Goal: Navigation & Orientation: Find specific page/section

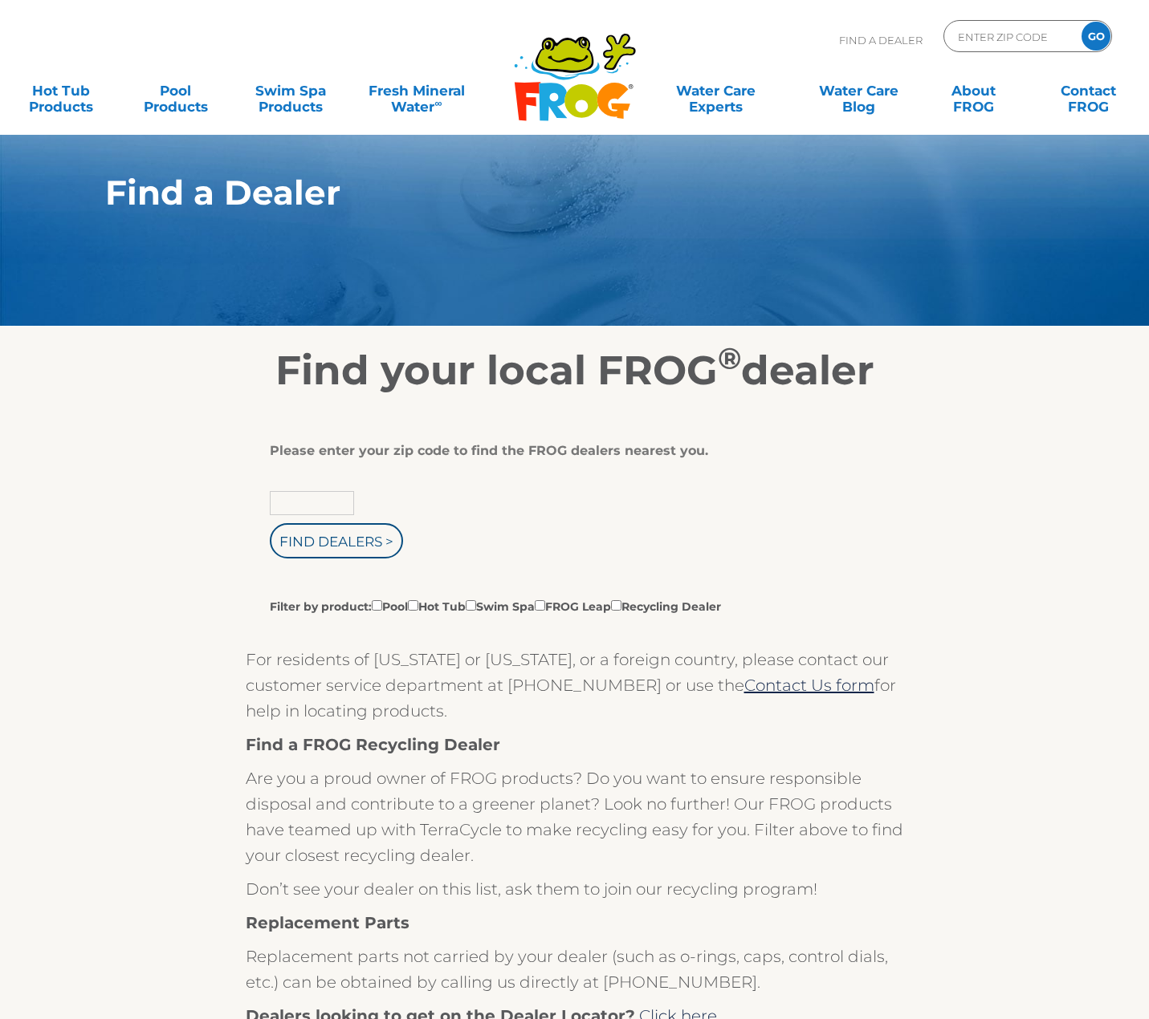
click at [339, 507] on input "text" at bounding box center [312, 503] width 84 height 24
type input "73078"
click at [279, 551] on input "Find Dealers >" at bounding box center [336, 540] width 133 height 35
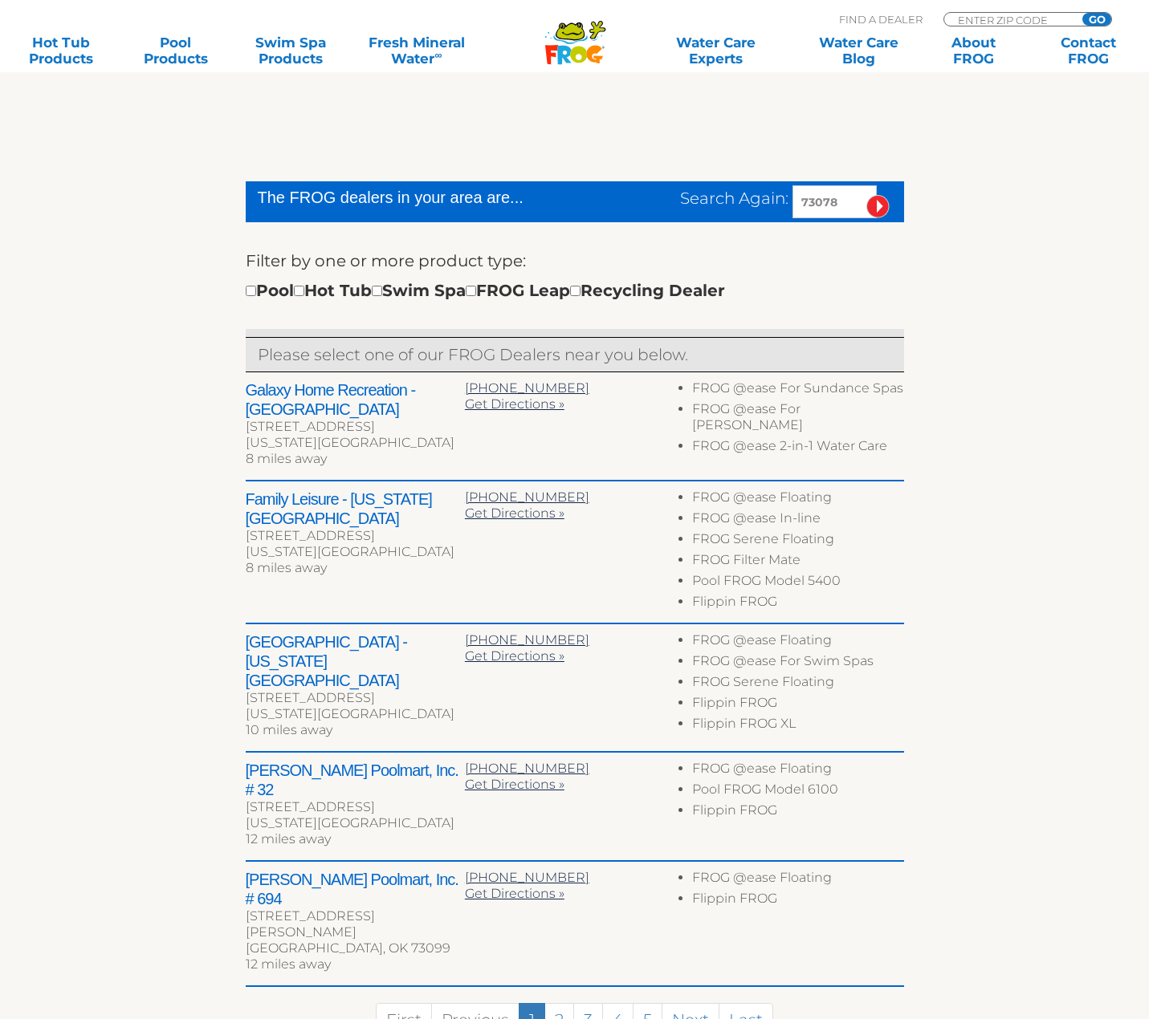
scroll to position [401, 0]
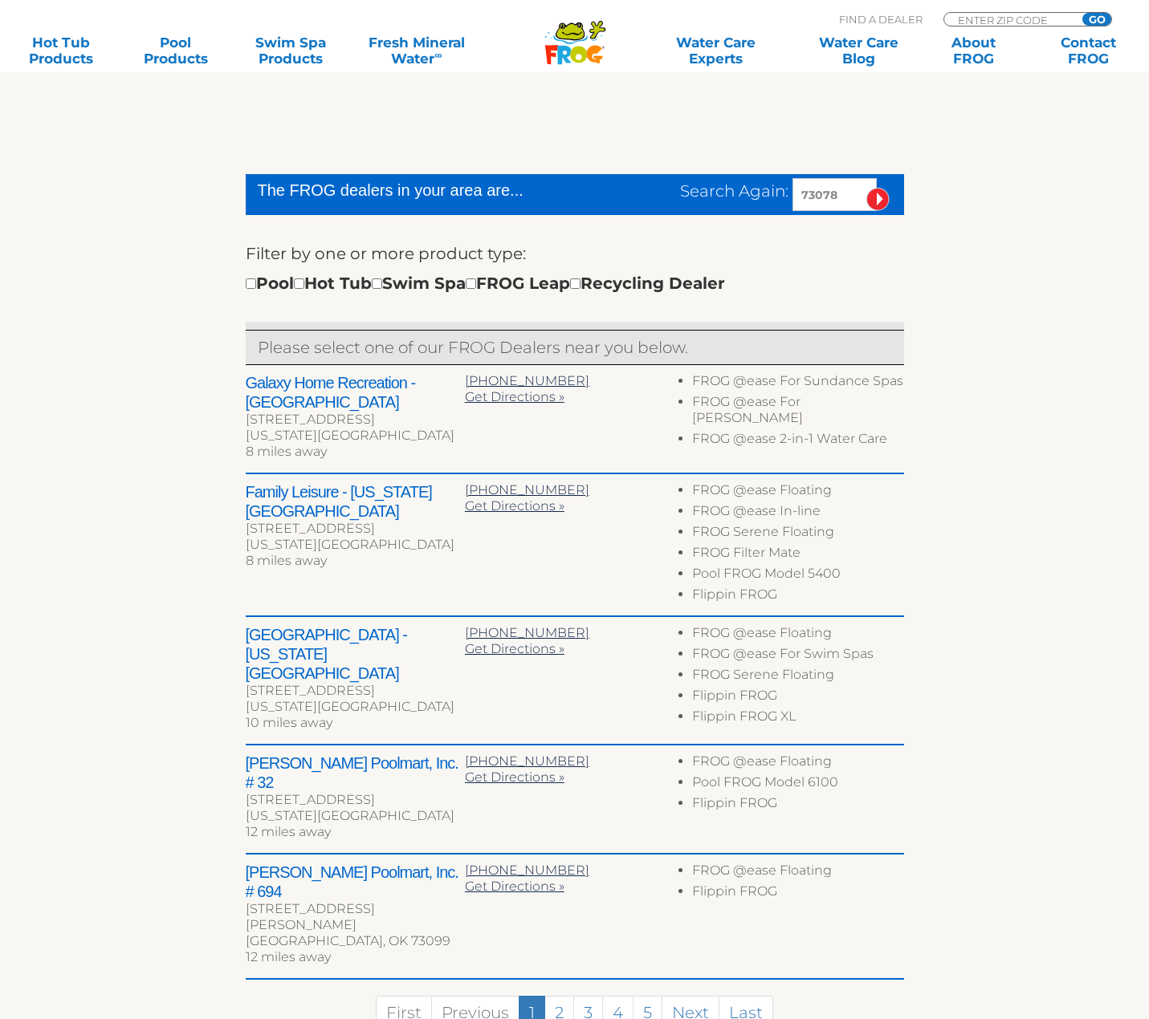
click at [409, 284] on div "Pool Hot Tub Swim Spa FROG Leap Recycling Dealer" at bounding box center [485, 283] width 479 height 26
click at [382, 284] on input "checkbox" at bounding box center [377, 284] width 10 height 10
checkbox input "true"
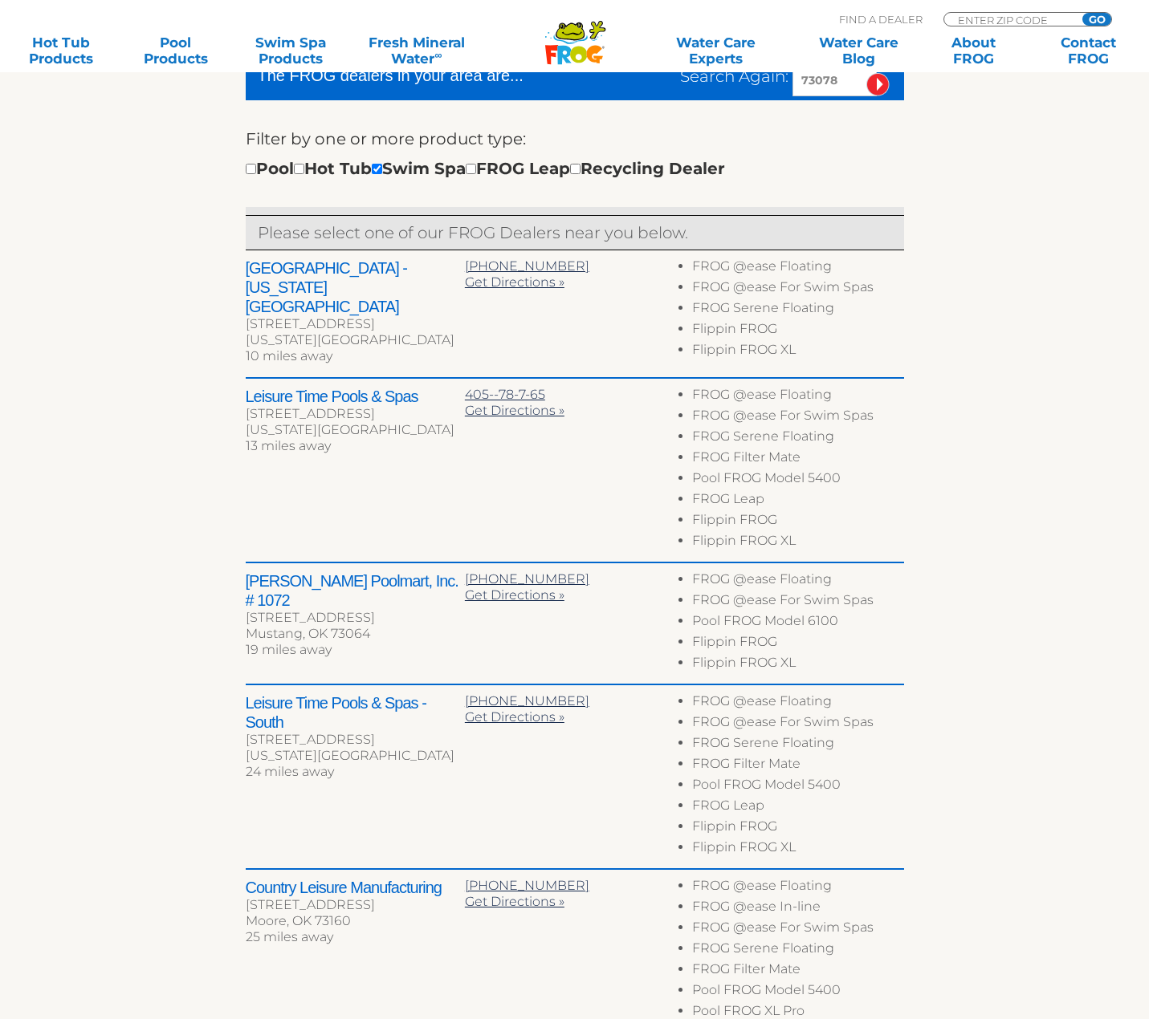
scroll to position [575, 0]
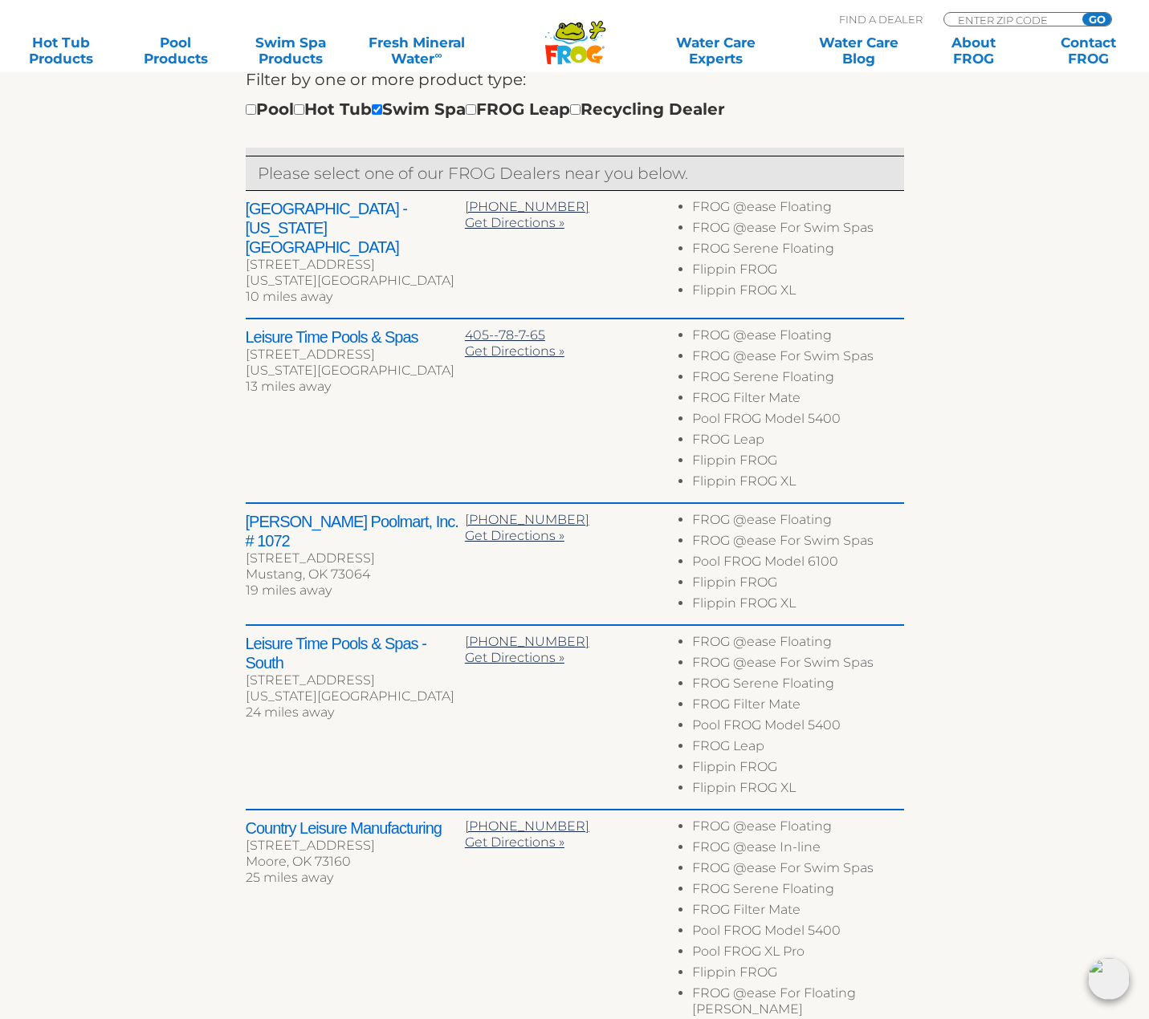
drag, startPoint x: 246, startPoint y: 207, endPoint x: 276, endPoint y: 236, distance: 42.0
click at [379, 227] on div "Aqua Haven - Oklahoma City 6700 NW Expressway Oklahoma City, OK 73132 10 miles …" at bounding box center [355, 254] width 219 height 111
click at [169, 261] on div "← Move left → Move right ↑ Move up ↓ Move down + Zoom in - Zoom out Home Jump l…" at bounding box center [574, 470] width 987 height 1303
drag, startPoint x: 250, startPoint y: 222, endPoint x: 239, endPoint y: 223, distance: 10.5
click at [248, 257] on div "[STREET_ADDRESS]" at bounding box center [355, 265] width 219 height 16
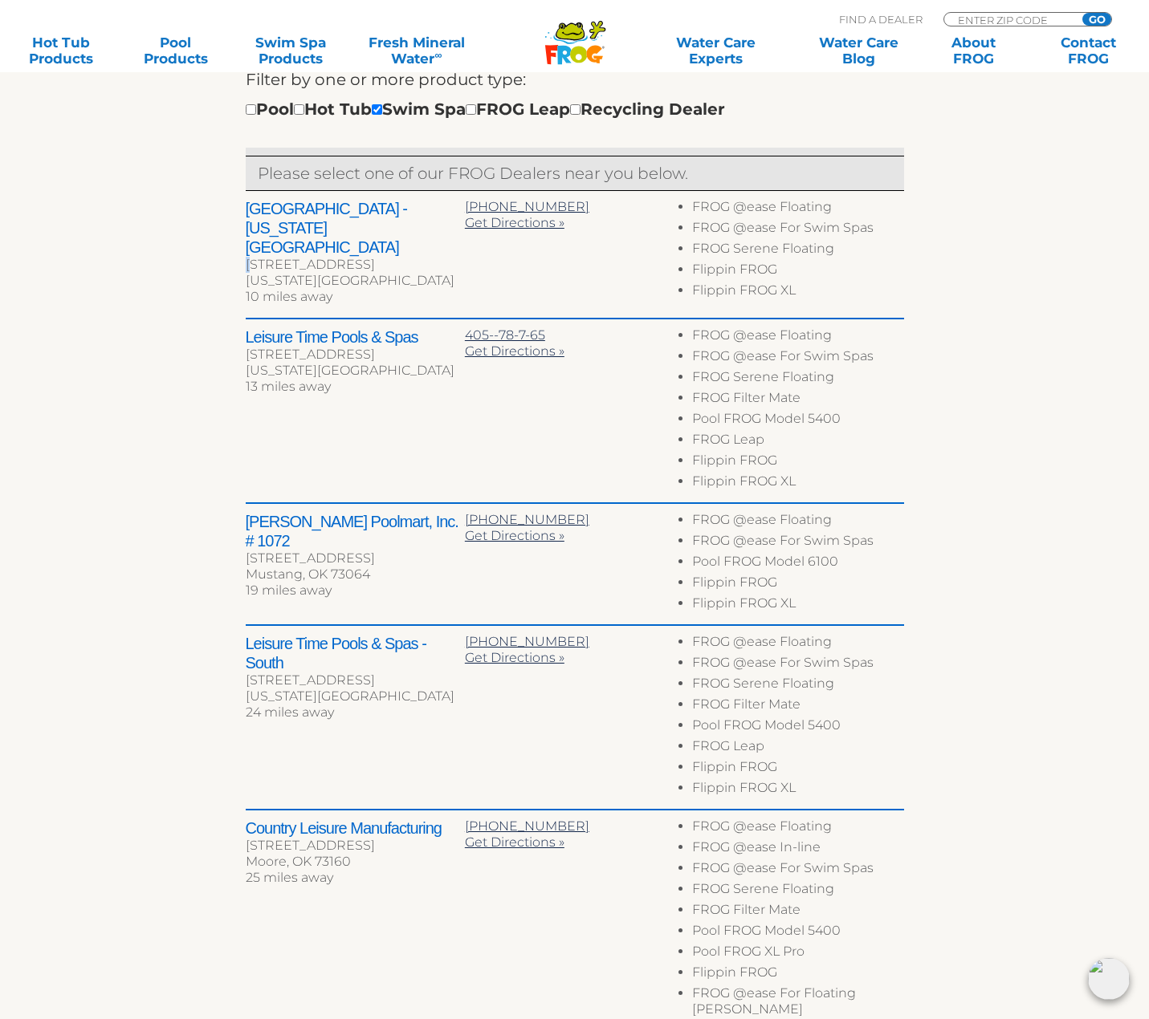
click at [238, 223] on div "← Move left → Move right ↑ Move up ↓ Move down + Zoom in - Zoom out Home Jump l…" at bounding box center [574, 470] width 987 height 1303
drag, startPoint x: 238, startPoint y: 223, endPoint x: 389, endPoint y: 243, distance: 152.2
click at [389, 243] on div "← Move left → Move right ↑ Move up ↓ Move down + Zoom in - Zoom out Home Jump l…" at bounding box center [574, 470] width 987 height 1303
drag, startPoint x: 245, startPoint y: 343, endPoint x: 376, endPoint y: 350, distance: 131.0
click at [415, 358] on div "← Move left → Move right ↑ Move up ↓ Move down + Zoom in - Zoom out Home Jump l…" at bounding box center [574, 470] width 987 height 1303
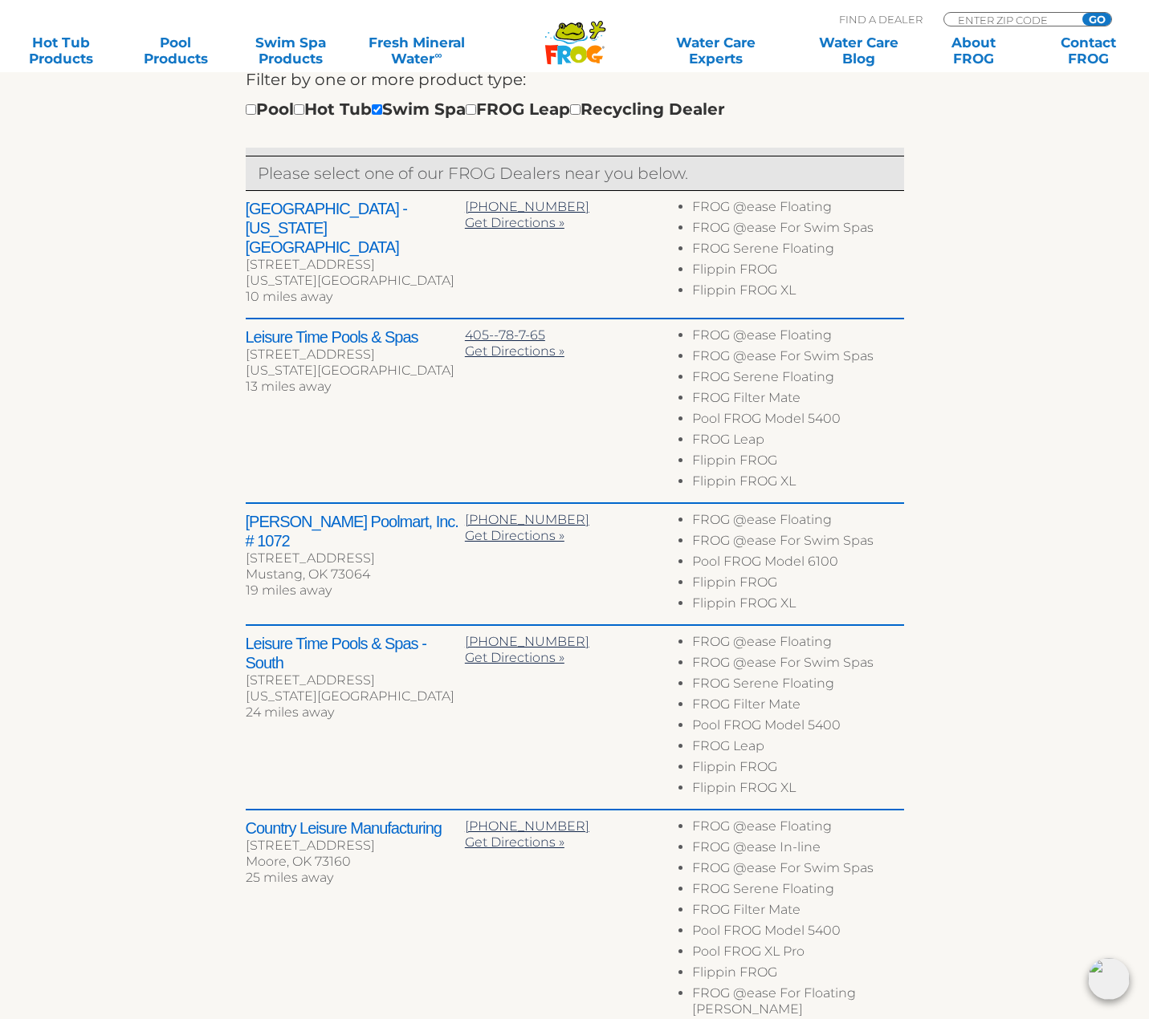
click at [111, 284] on div "← Move left → Move right ↑ Move up ↓ Move down + Zoom in - Zoom out Home Jump l…" at bounding box center [574, 470] width 987 height 1303
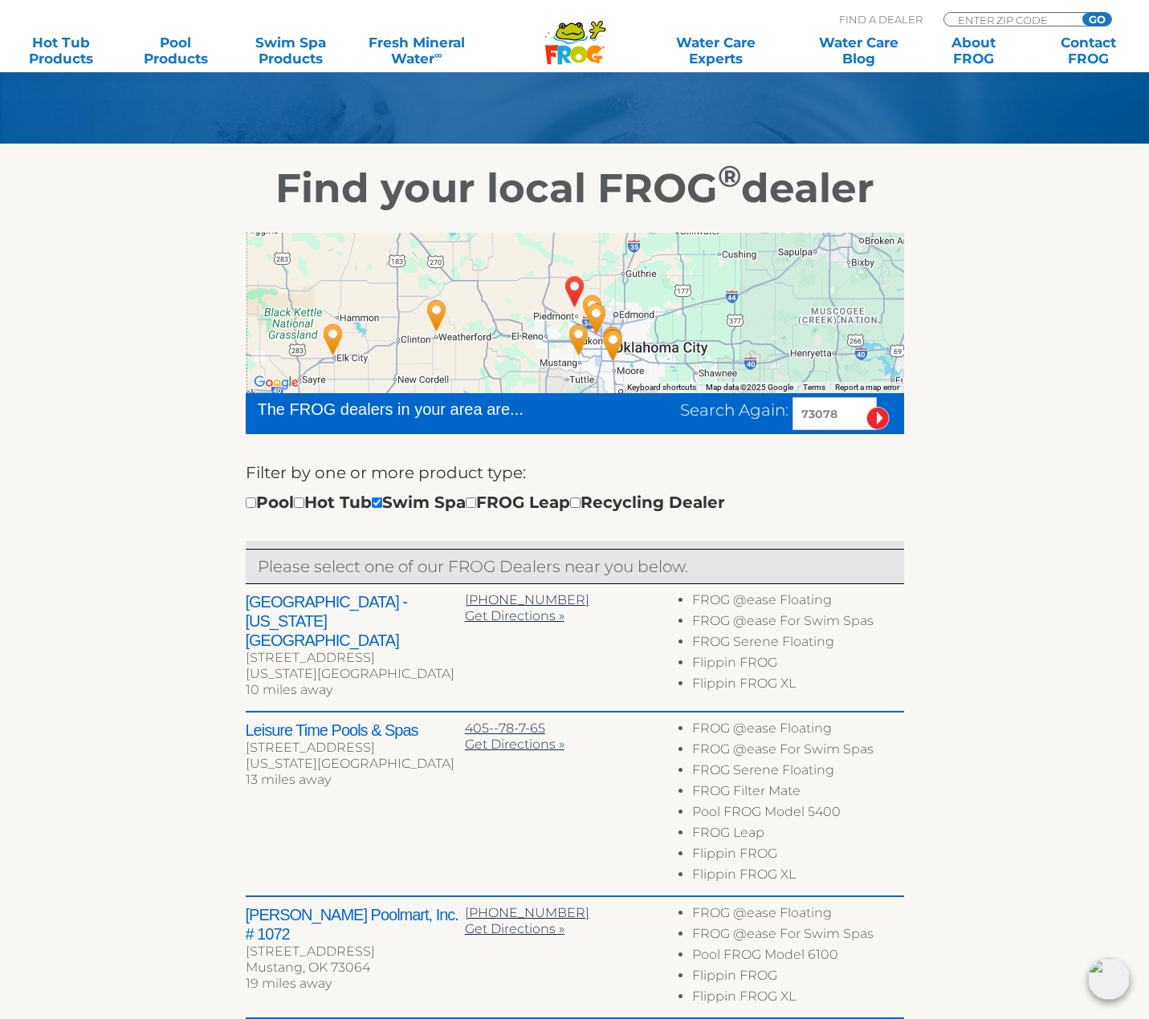
scroll to position [254, 0]
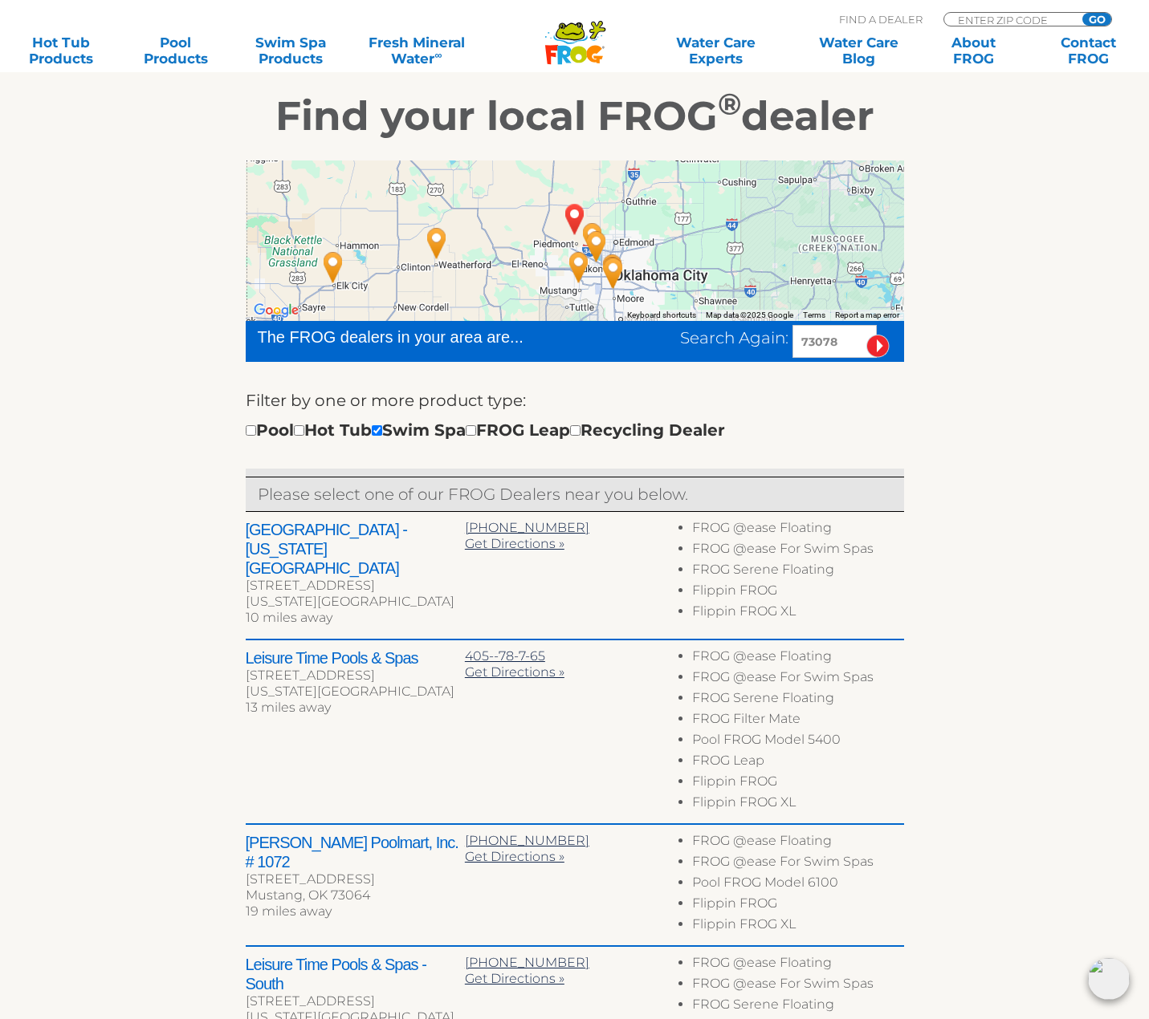
click at [600, 266] on img "Bullfrog Spas of OKC - 25 miles away." at bounding box center [613, 272] width 37 height 43
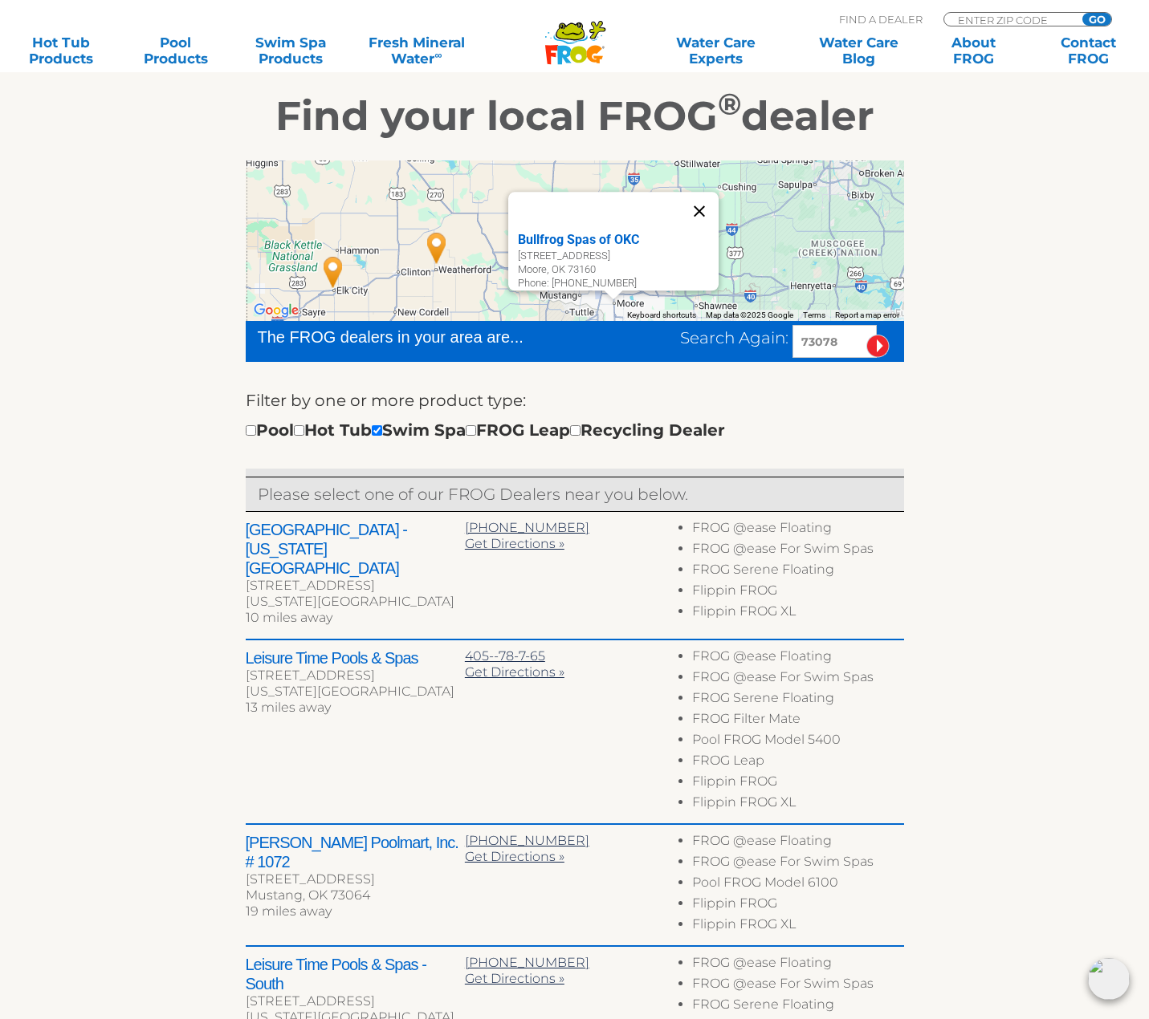
click at [710, 201] on button "Close" at bounding box center [699, 211] width 39 height 39
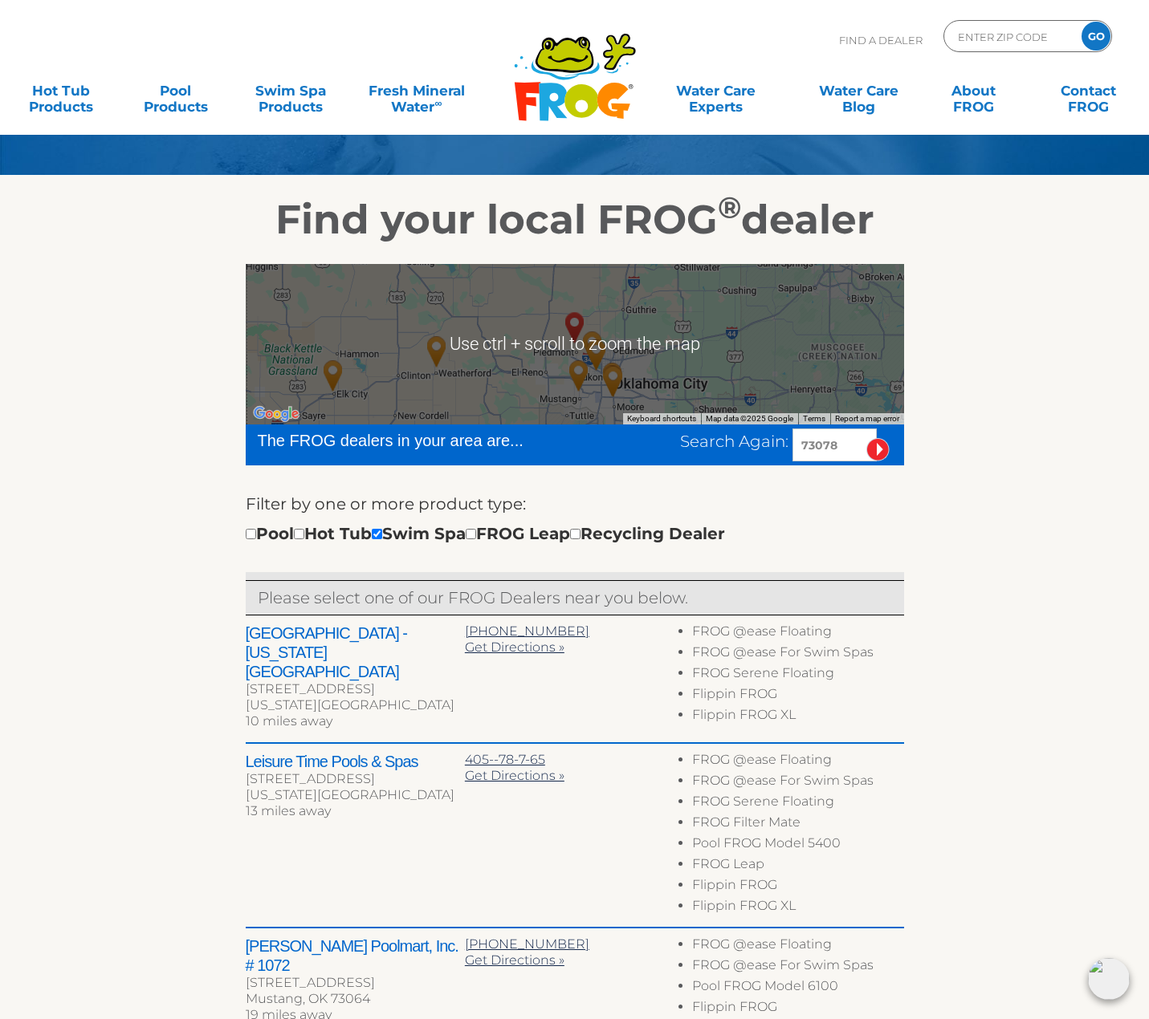
scroll to position [241, 0]
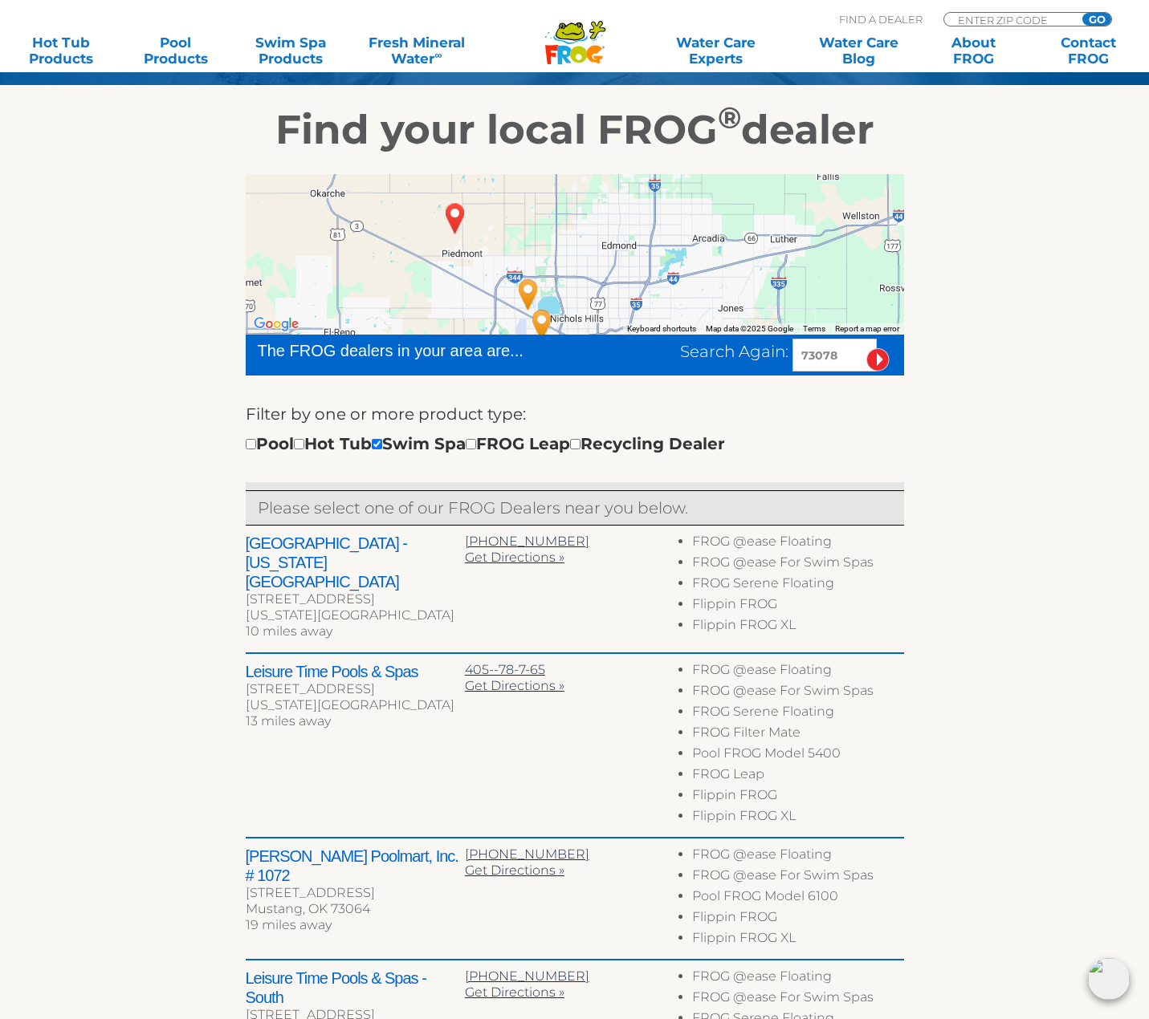
click at [531, 292] on img "Aqua Haven - Oklahoma City - 10 miles away." at bounding box center [528, 294] width 37 height 43
click at [523, 287] on img "Aqua Haven - Oklahoma City - 10 miles away." at bounding box center [524, 294] width 37 height 43
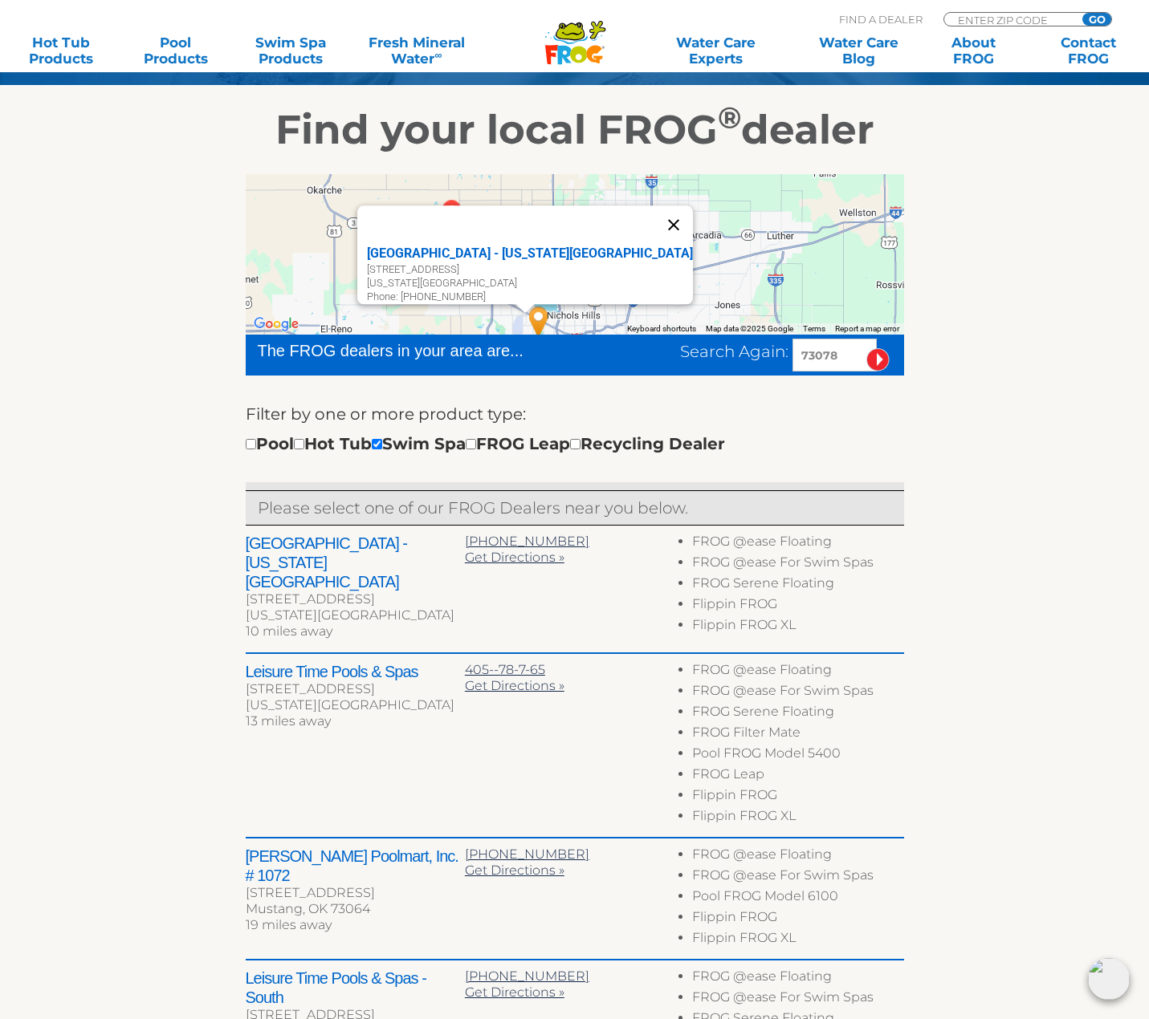
click at [654, 211] on button "Close" at bounding box center [673, 224] width 39 height 39
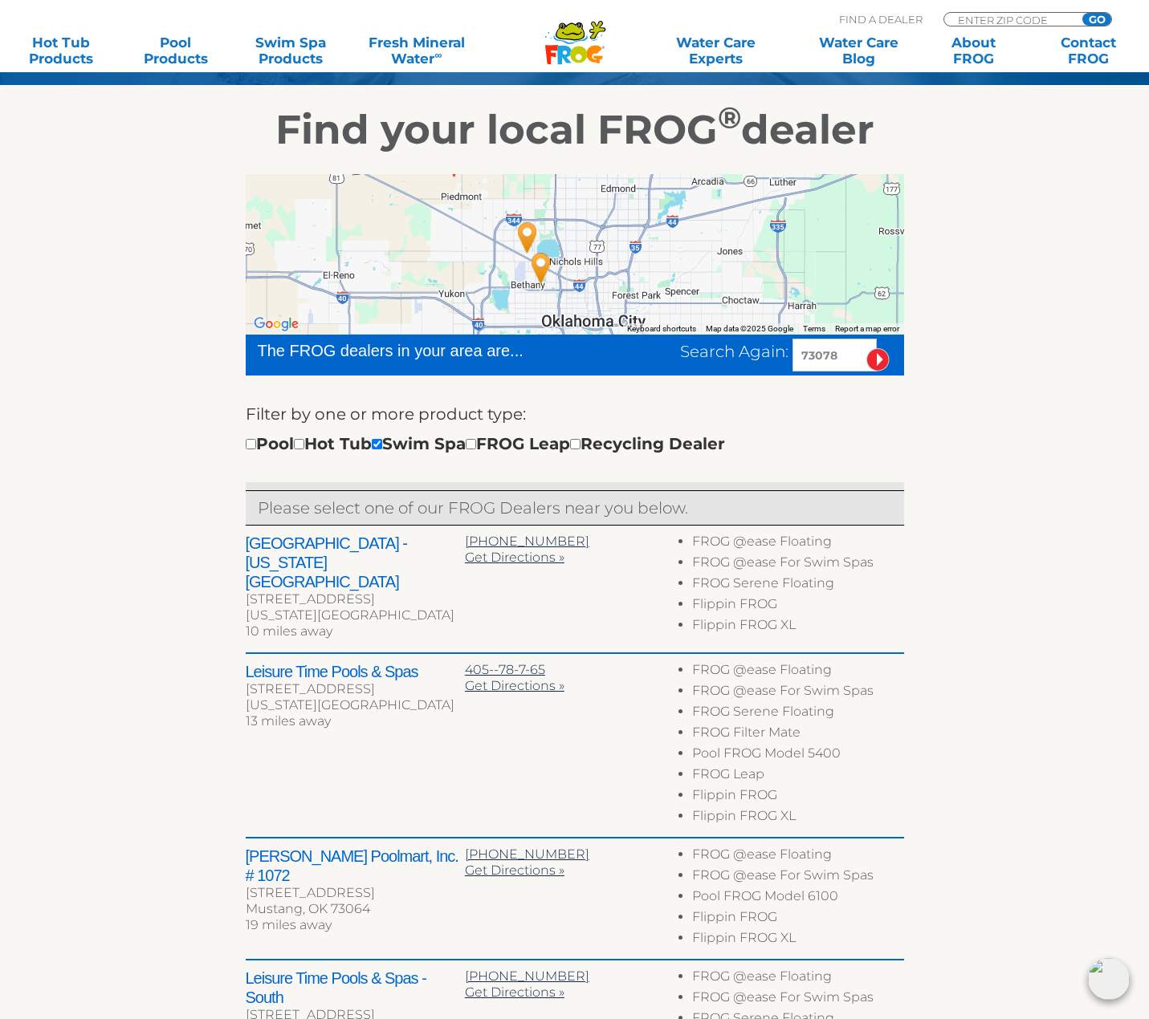
drag, startPoint x: 605, startPoint y: 299, endPoint x: 608, endPoint y: 242, distance: 57.0
click at [608, 242] on div at bounding box center [575, 254] width 658 height 161
click at [543, 267] on img "Leisure Time Pools & Spas - 13 miles away." at bounding box center [540, 267] width 37 height 43
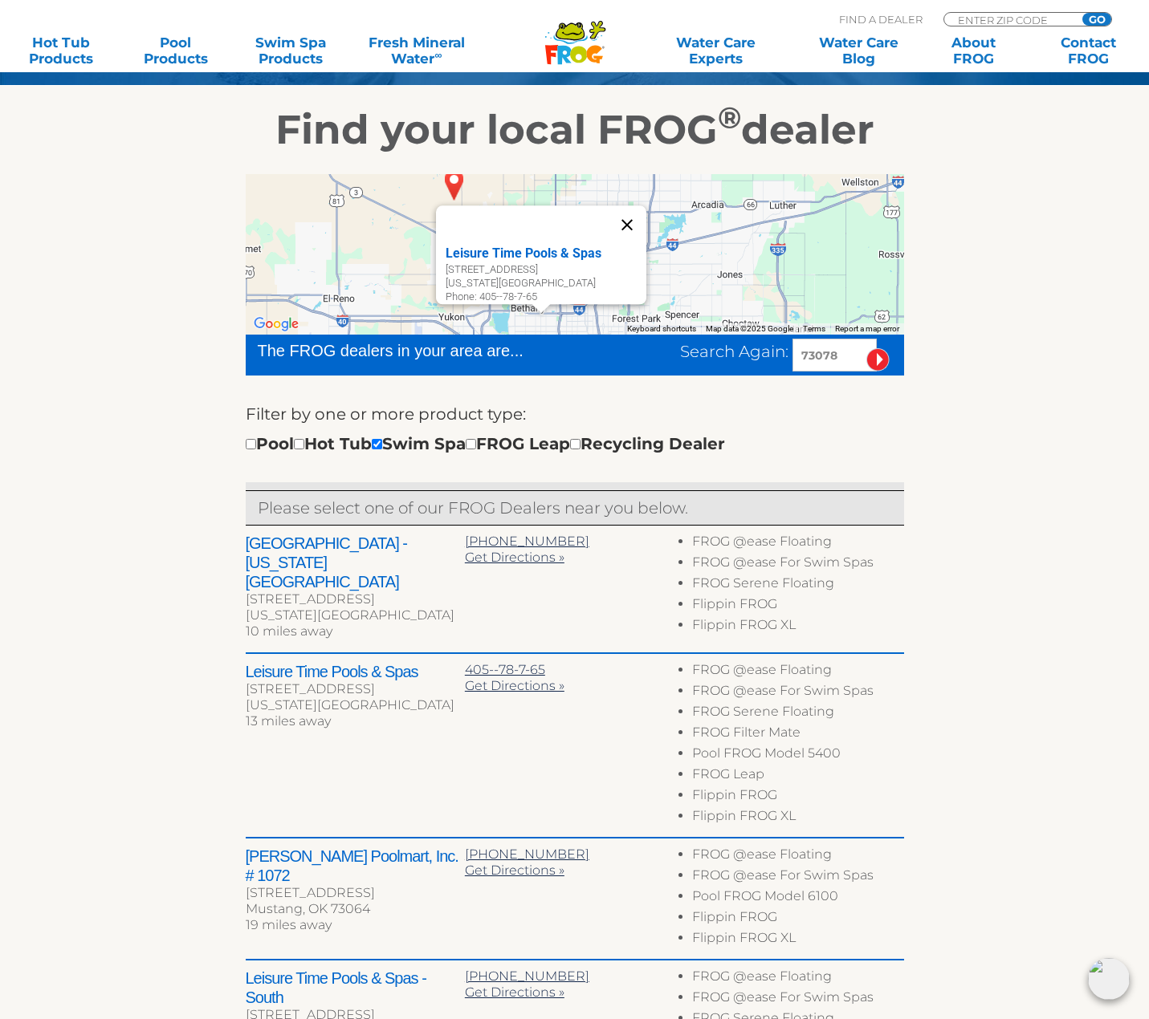
click at [632, 211] on button "Close" at bounding box center [627, 224] width 39 height 39
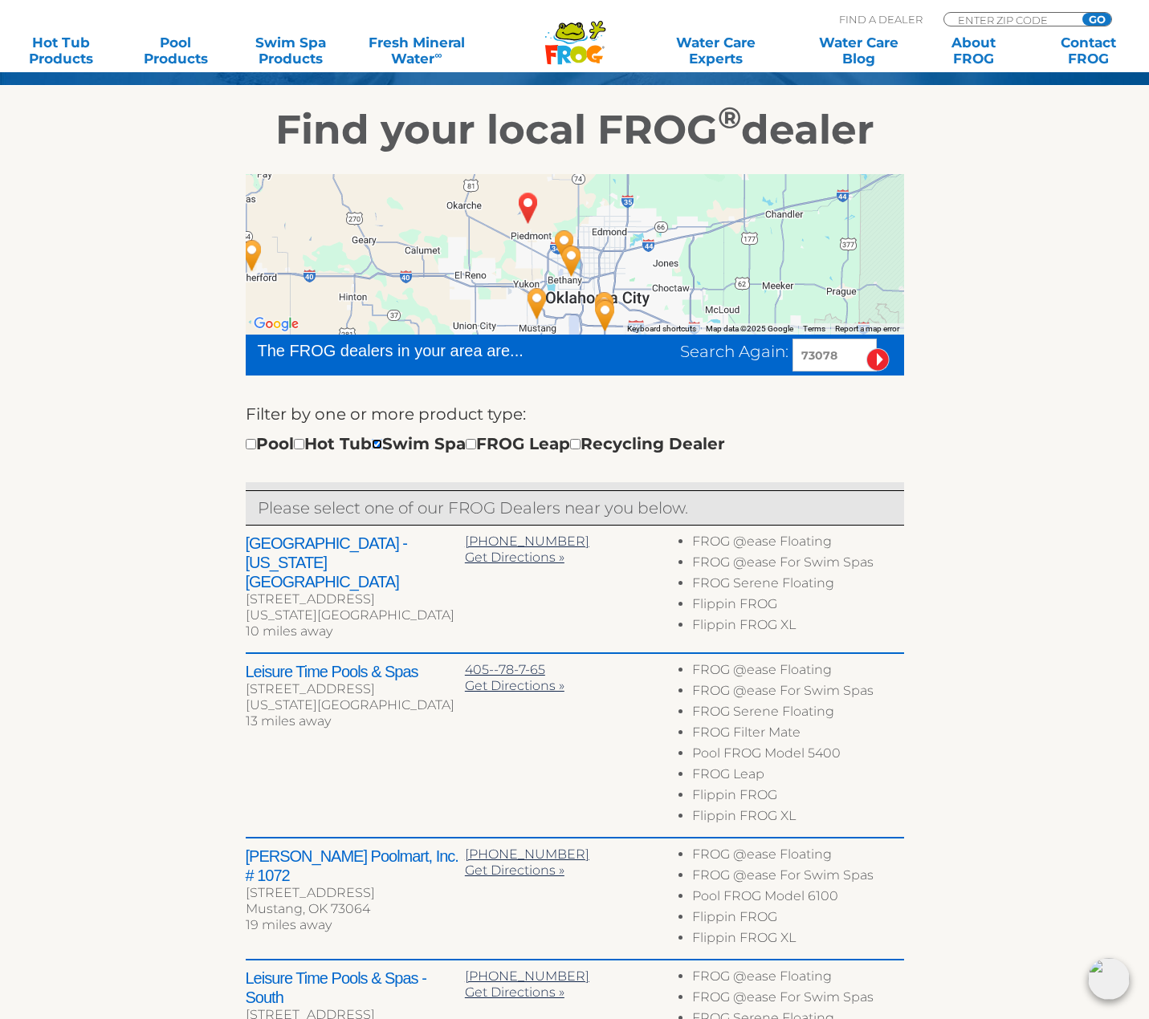
click at [382, 445] on input "checkbox" at bounding box center [377, 444] width 10 height 10
checkbox input "false"
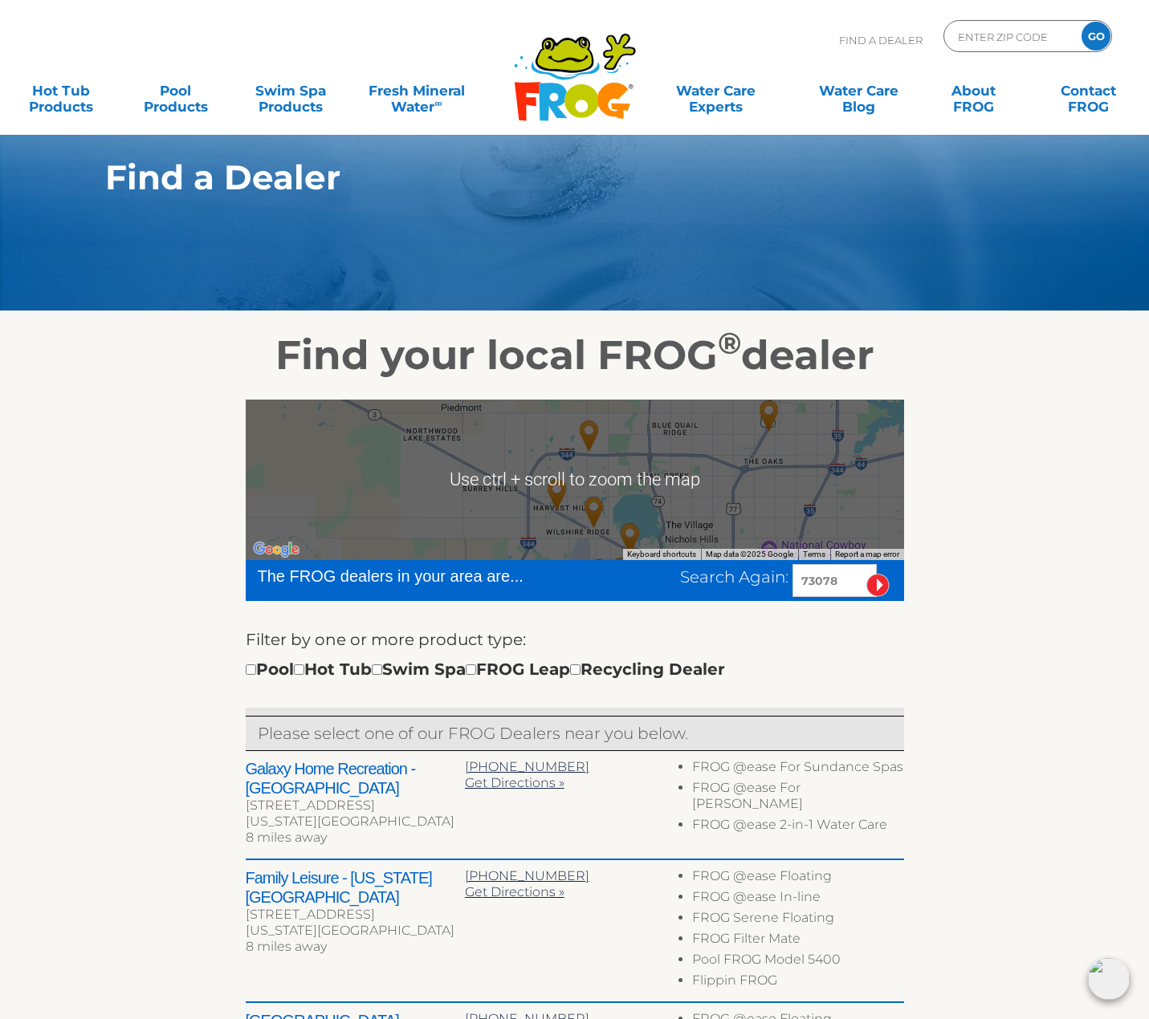
scroll to position [14, 0]
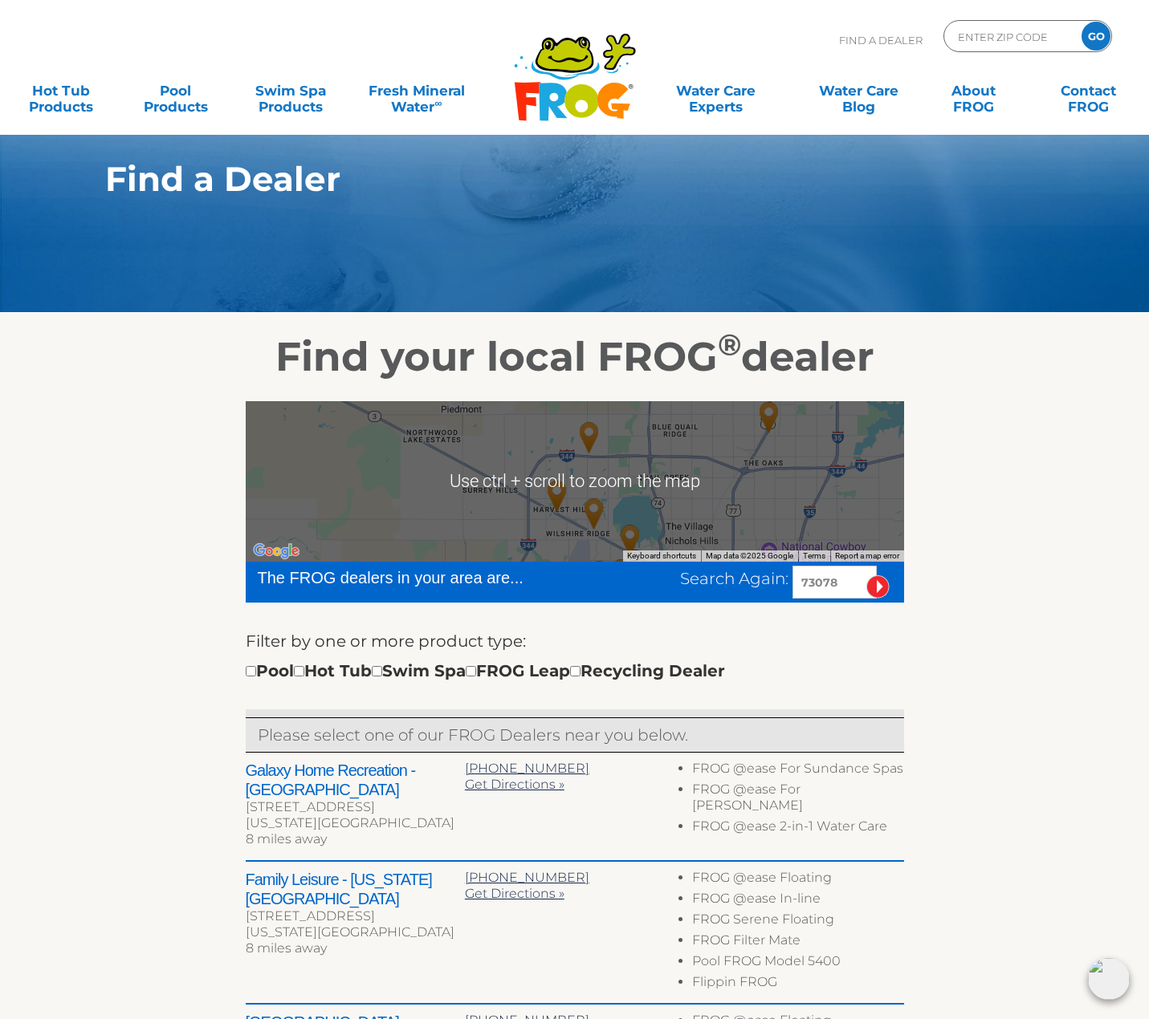
click at [580, 459] on div at bounding box center [575, 481] width 658 height 161
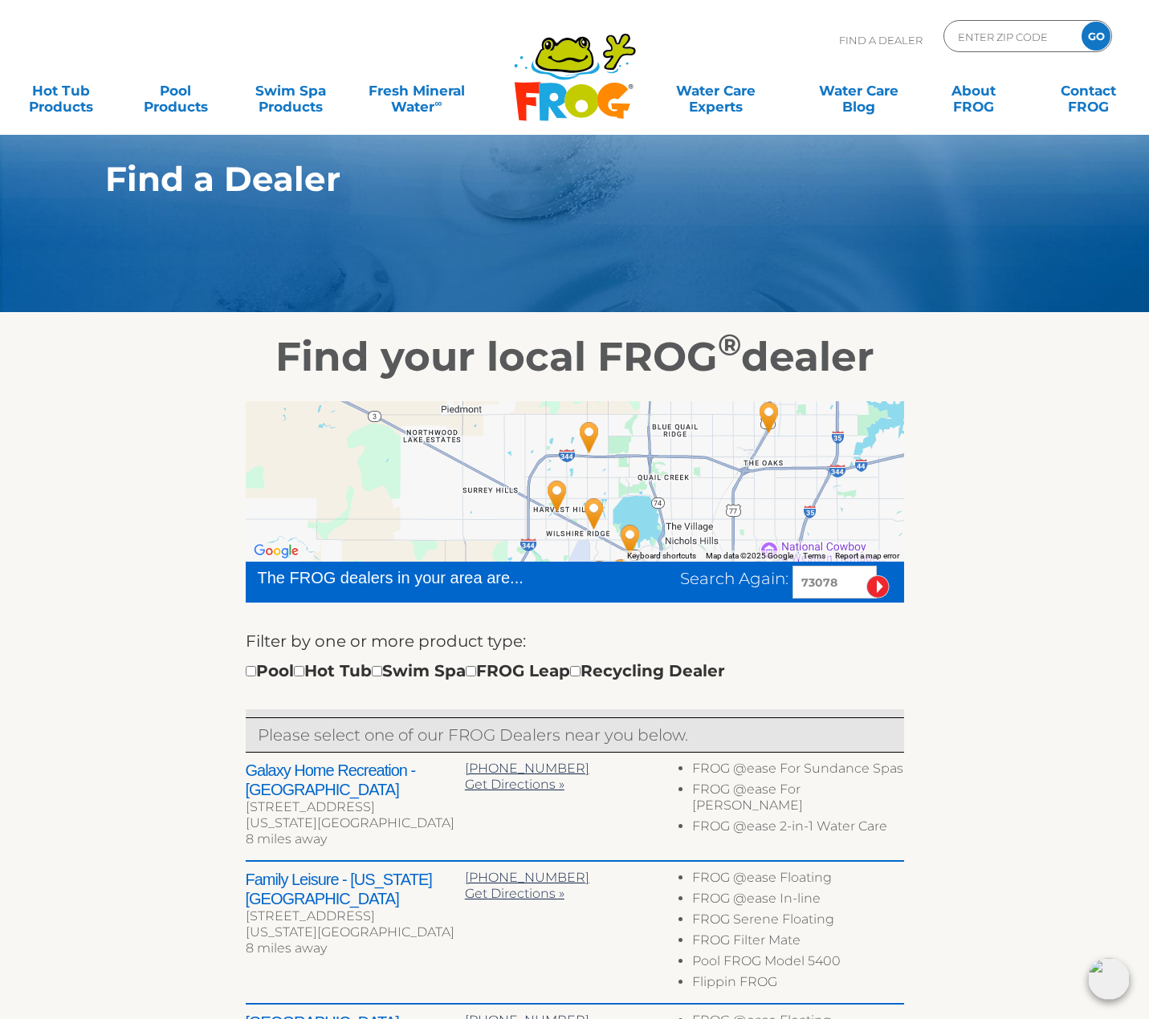
click at [597, 429] on img "Galaxy Home Recreation - North OKC - 8 miles away." at bounding box center [589, 437] width 37 height 43
click at [586, 429] on img "Galaxy Home Recreation - North OKC - 8 miles away." at bounding box center [589, 437] width 37 height 43
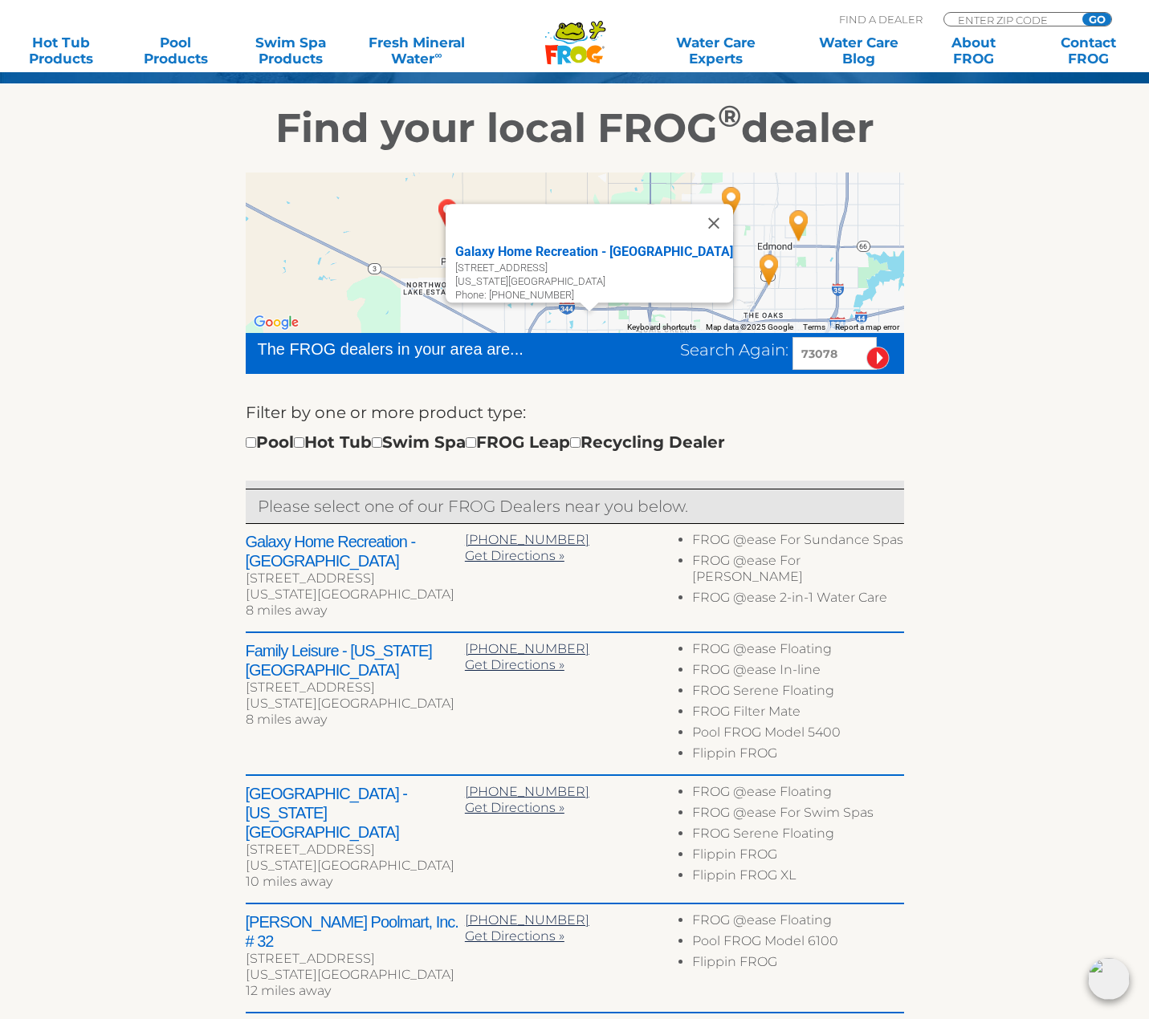
scroll to position [254, 0]
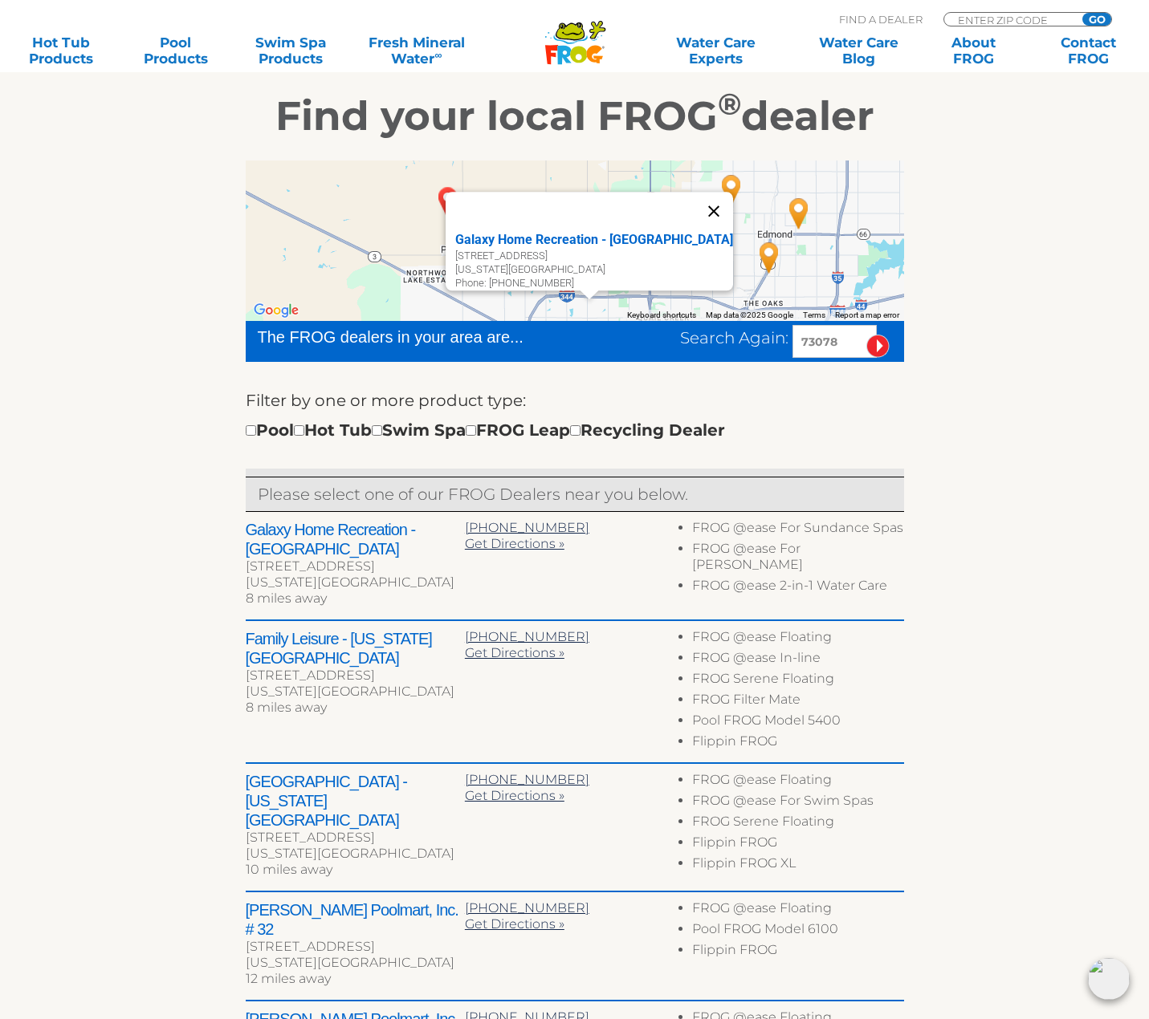
click at [694, 201] on button "Close" at bounding box center [713, 211] width 39 height 39
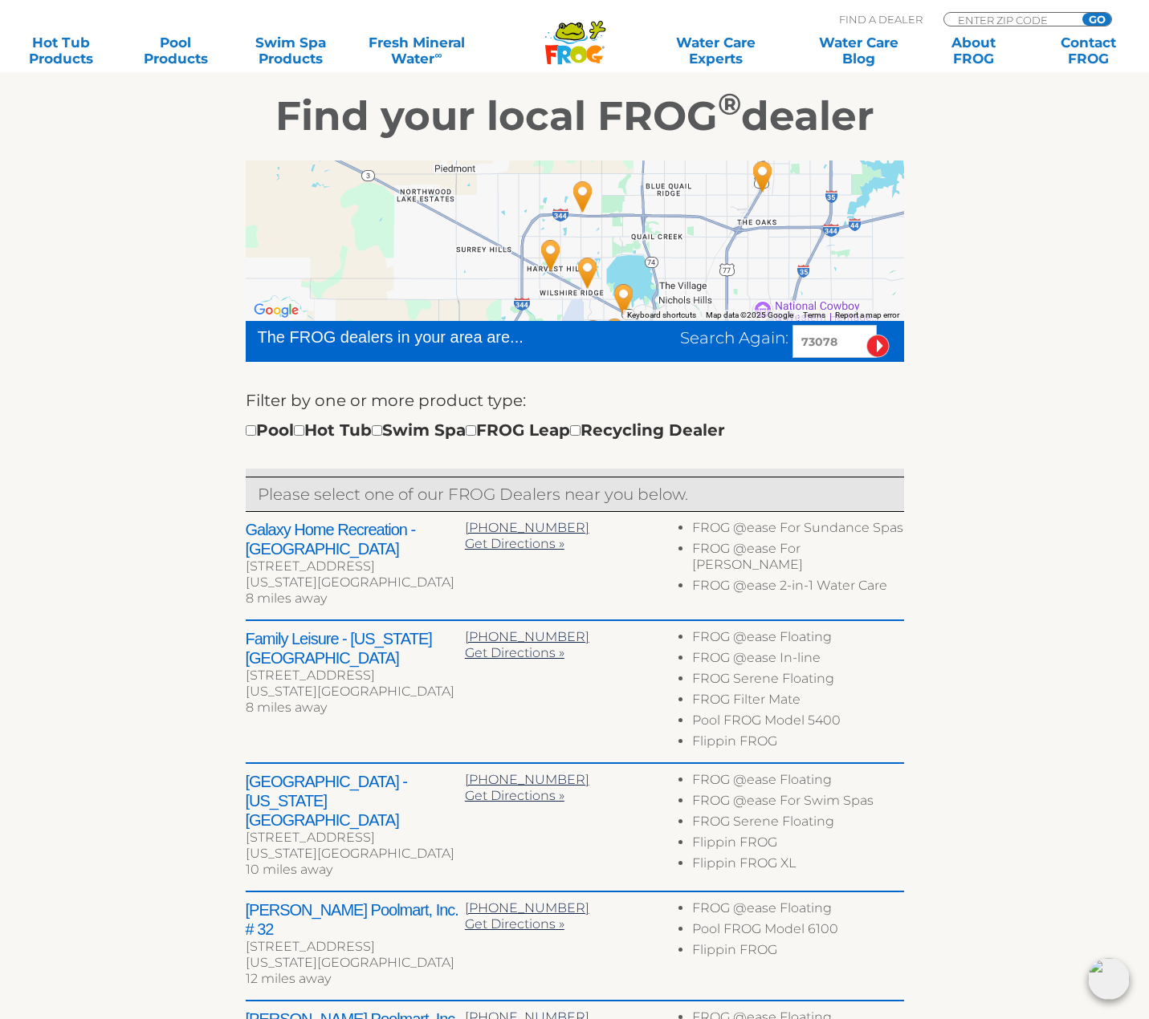
drag, startPoint x: 690, startPoint y: 297, endPoint x: 684, endPoint y: 213, distance: 84.5
click at [684, 213] on div at bounding box center [575, 241] width 658 height 161
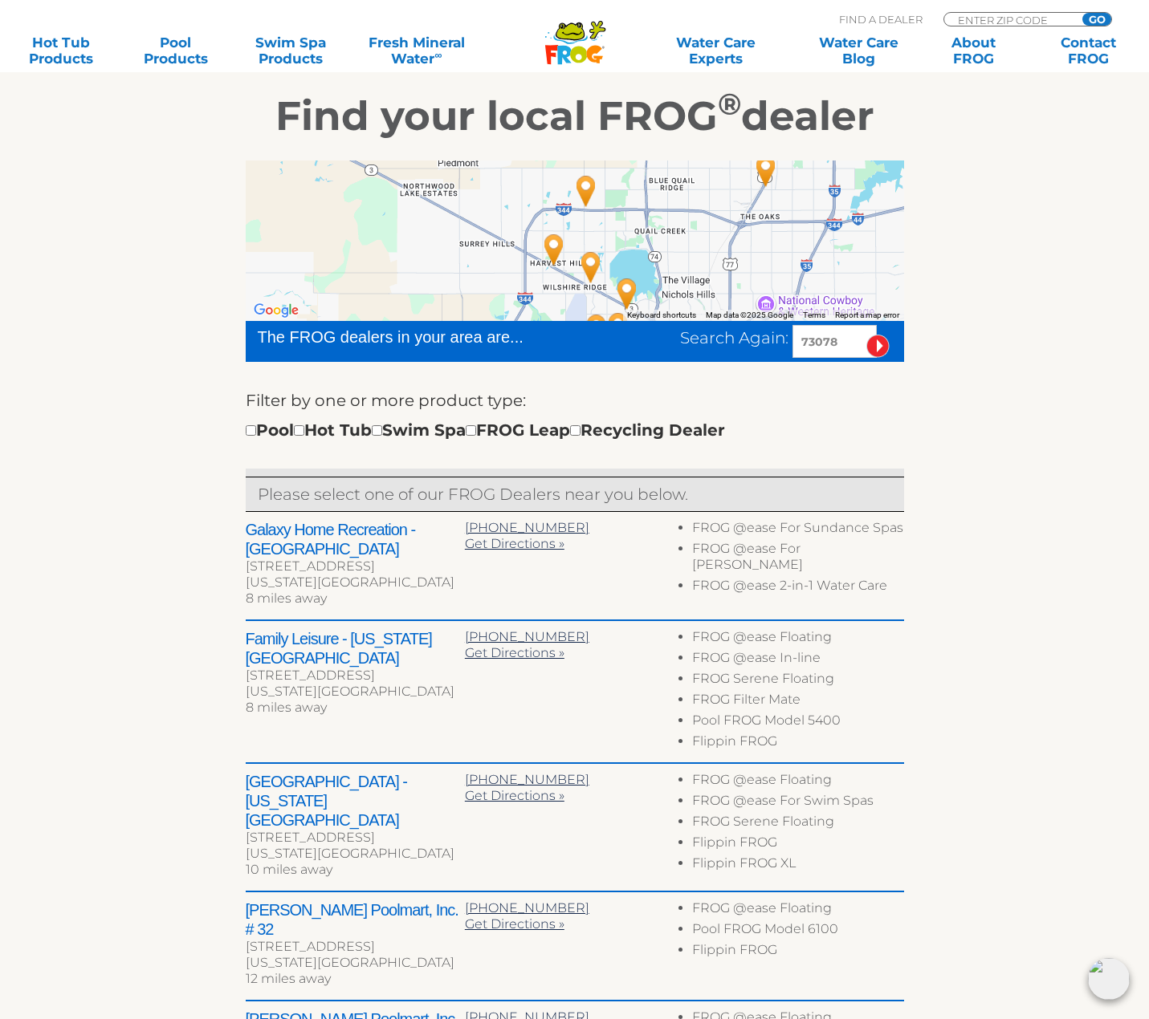
click at [553, 250] on img "Family Leisure - Oklahoma City - 8 miles away." at bounding box center [553, 249] width 37 height 43
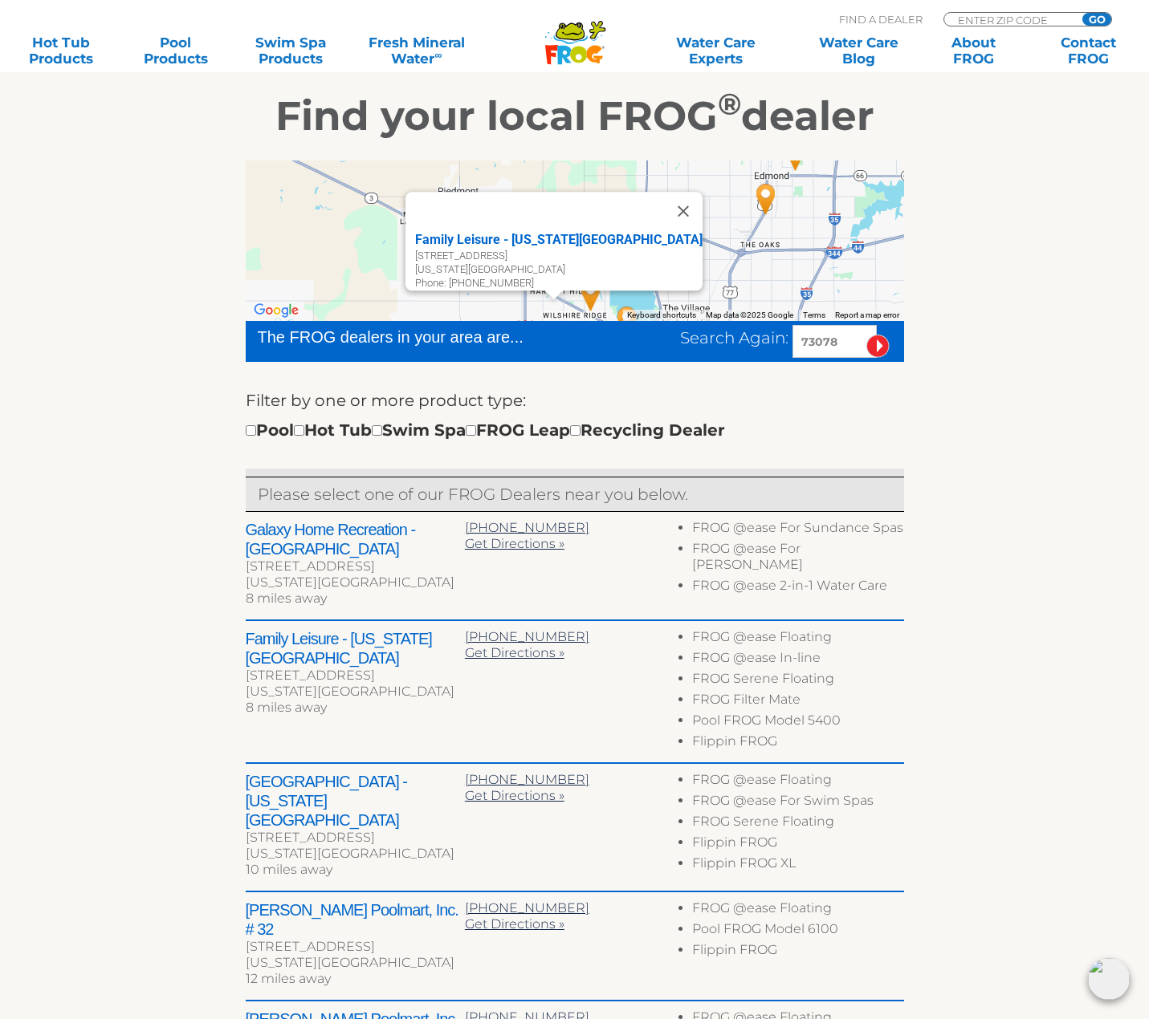
click at [606, 230] on div "Family Leisure - Oklahoma City" at bounding box center [558, 239] width 287 height 19
drag, startPoint x: 444, startPoint y: 226, endPoint x: 631, endPoint y: 230, distance: 187.1
click at [631, 230] on div "Family Leisure - Oklahoma City 8498 NW Expressway Oklahoma City, OK 73162 Phone…" at bounding box center [553, 241] width 297 height 99
click at [382, 432] on input "checkbox" at bounding box center [377, 430] width 10 height 10
checkbox input "true"
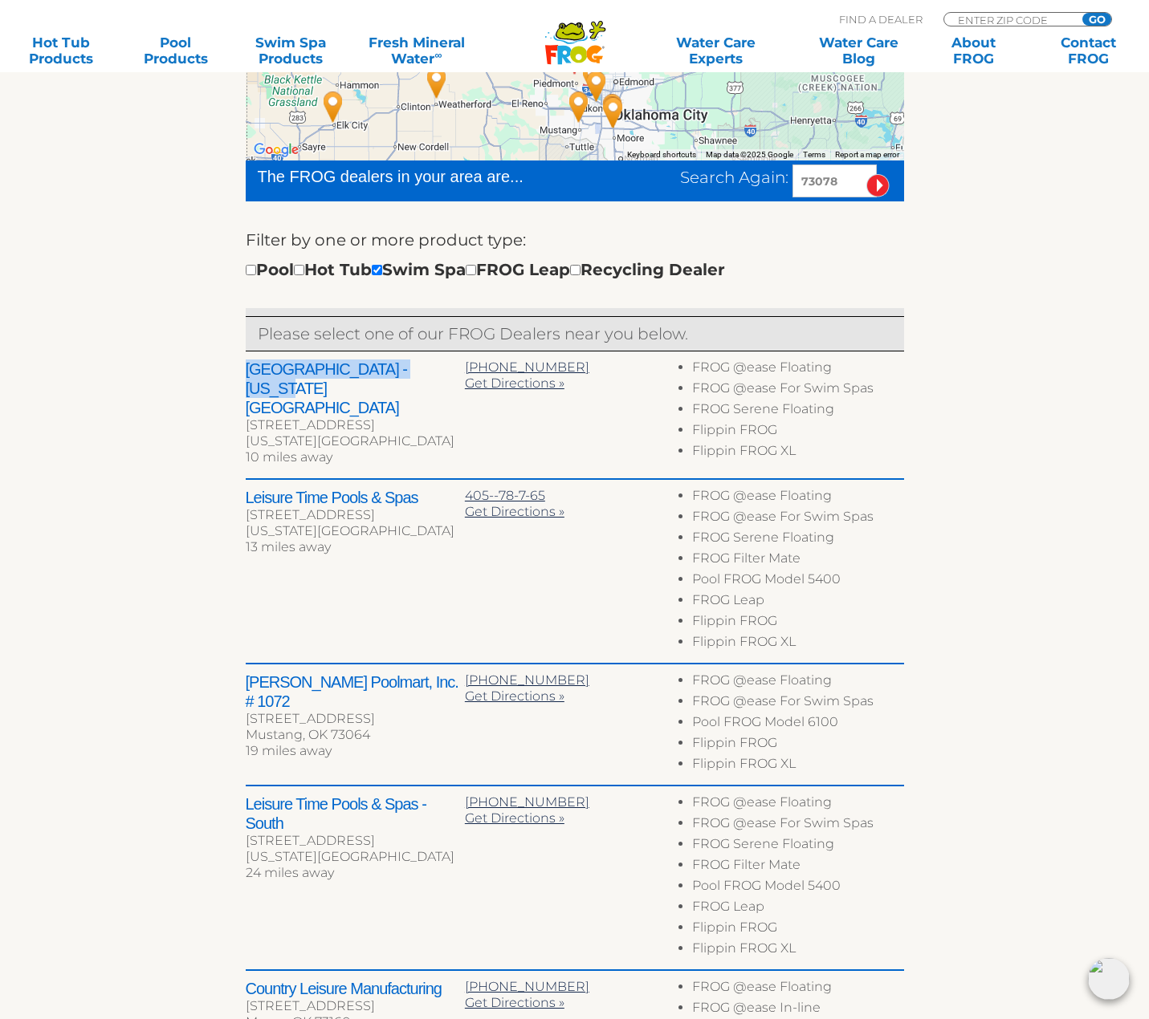
drag, startPoint x: 240, startPoint y: 368, endPoint x: 440, endPoint y: 364, distance: 199.9
click at [440, 364] on div "← Move left → Move right ↑ Move up ↓ Move down + Zoom in - Zoom out Home Jump l…" at bounding box center [574, 631] width 987 height 1303
